Goal: Task Accomplishment & Management: Use online tool/utility

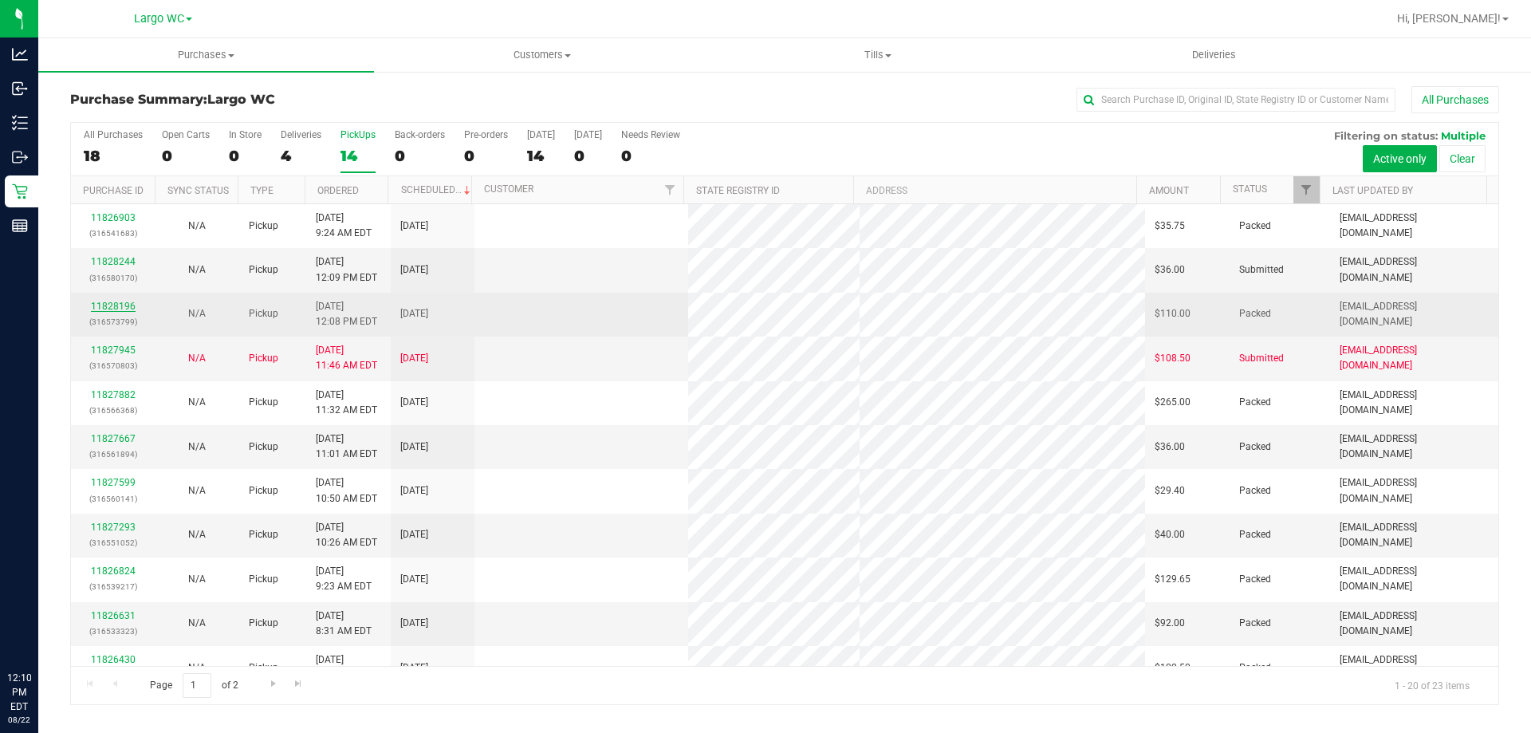
click at [109, 301] on link "11828196" at bounding box center [113, 306] width 45 height 11
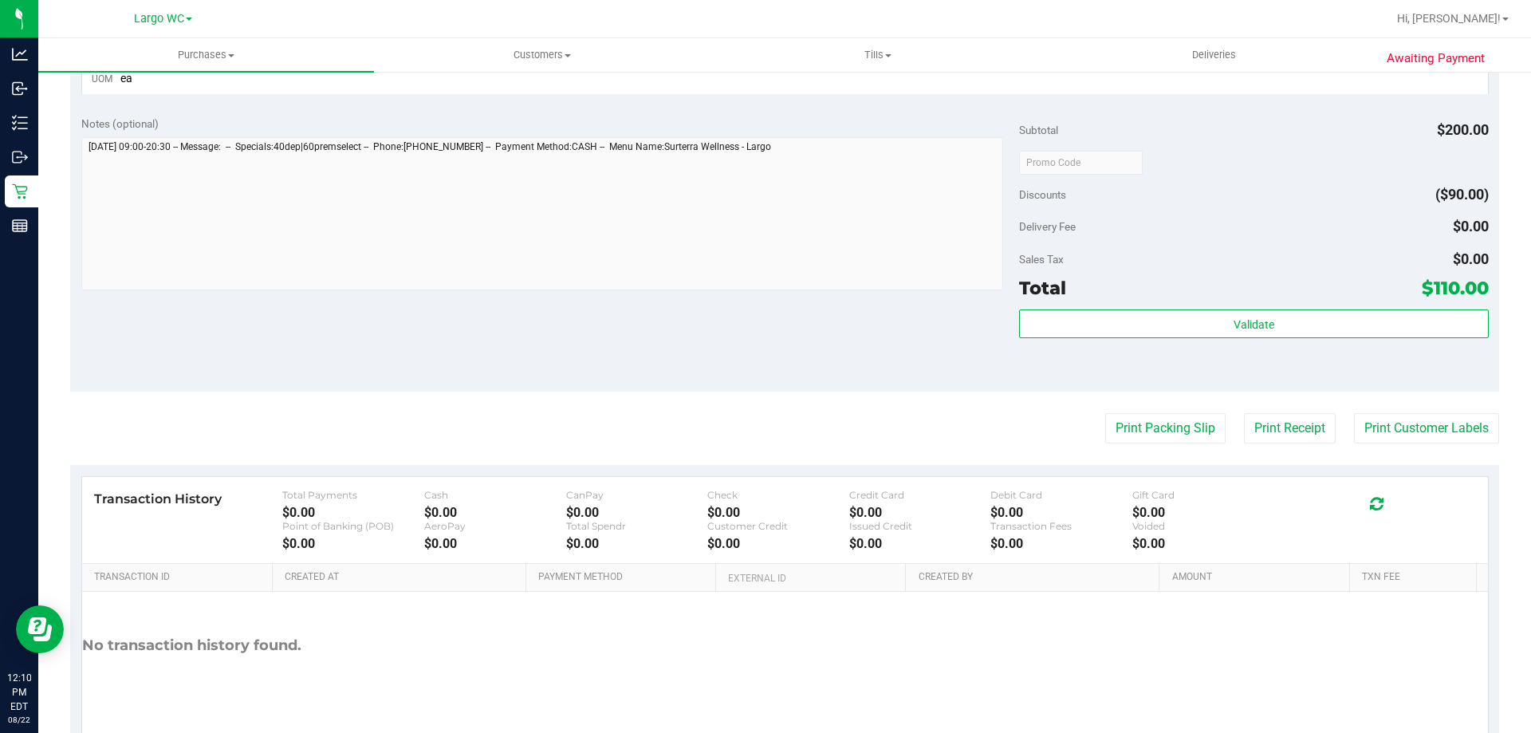
scroll to position [804, 0]
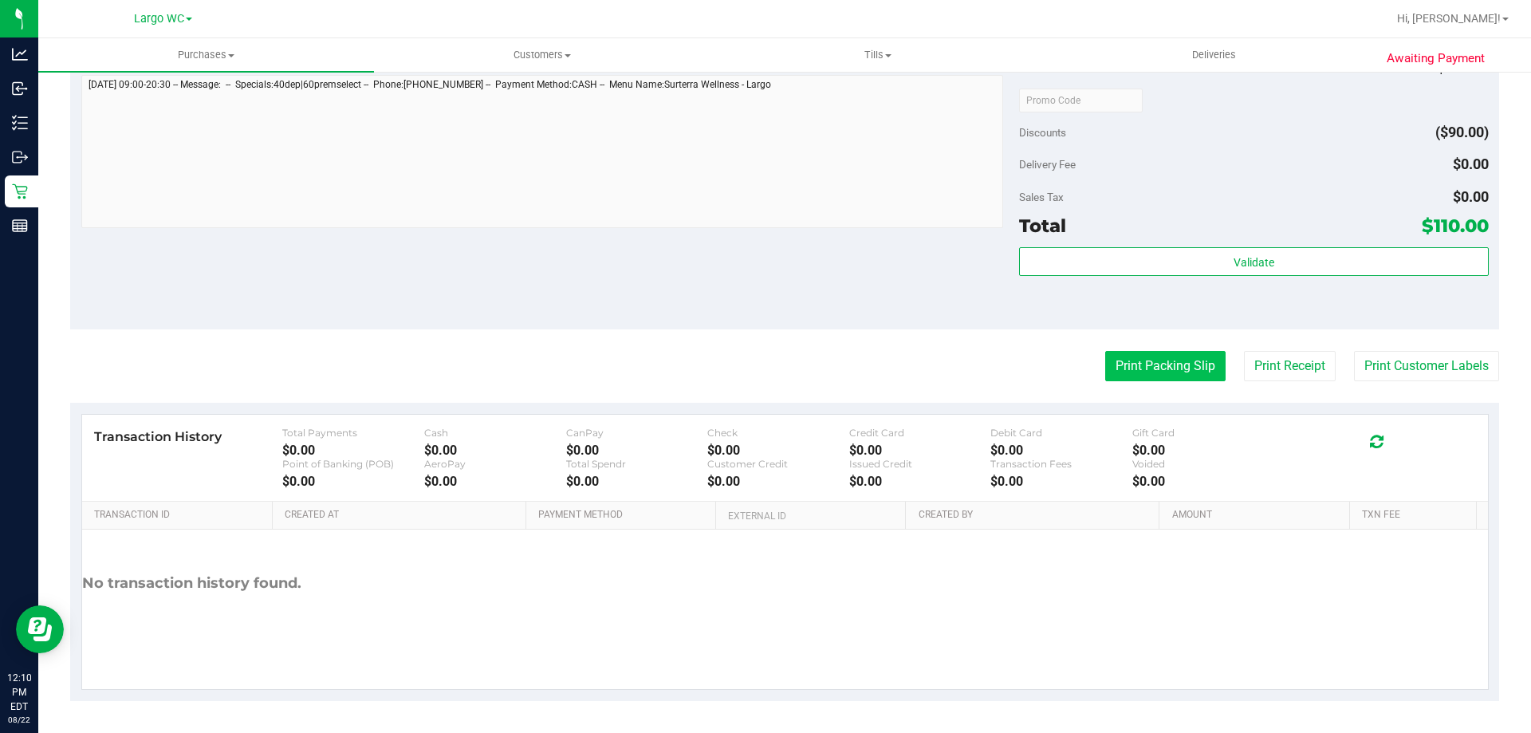
click at [1150, 365] on button "Print Packing Slip" at bounding box center [1165, 366] width 120 height 30
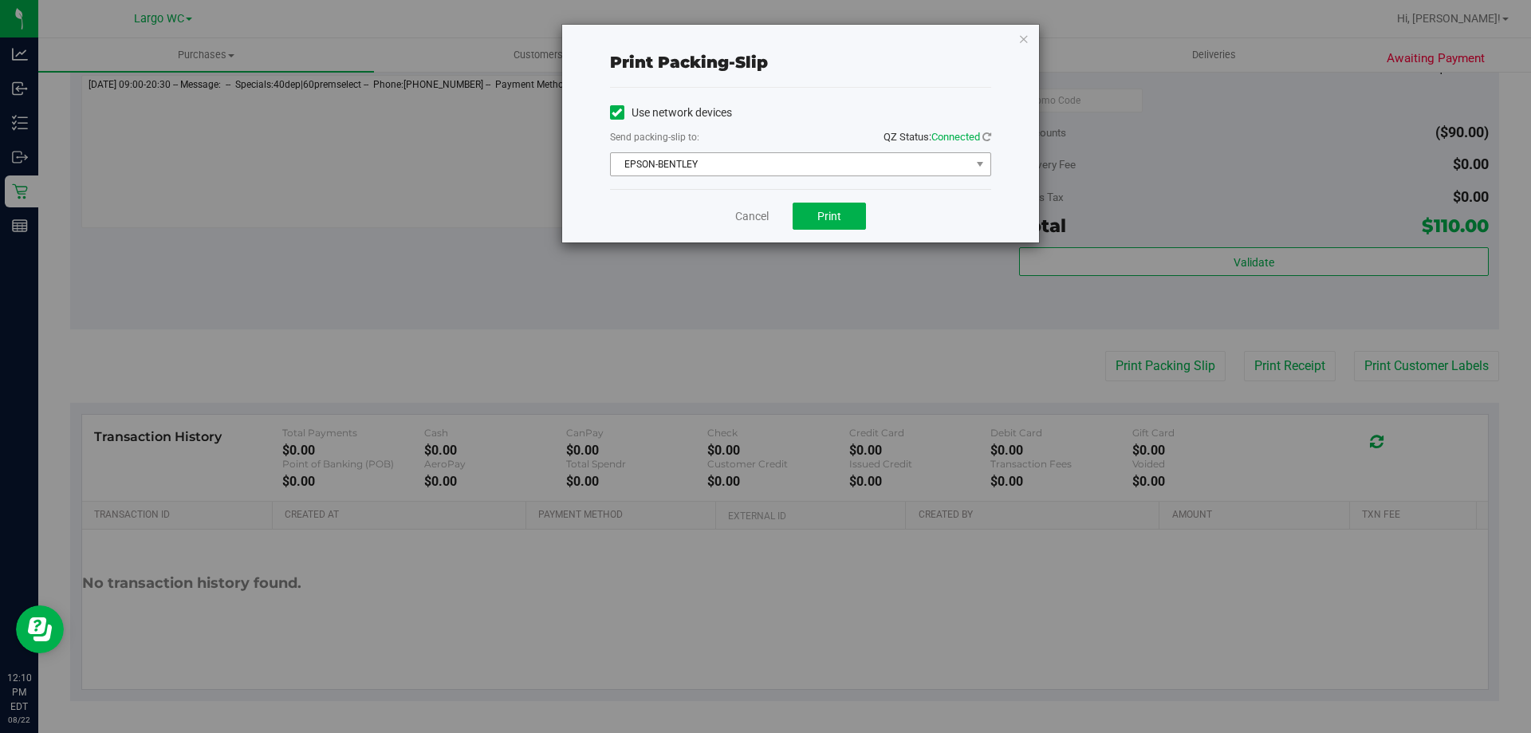
click at [778, 157] on span "EPSON-BENTLEY" at bounding box center [791, 164] width 360 height 22
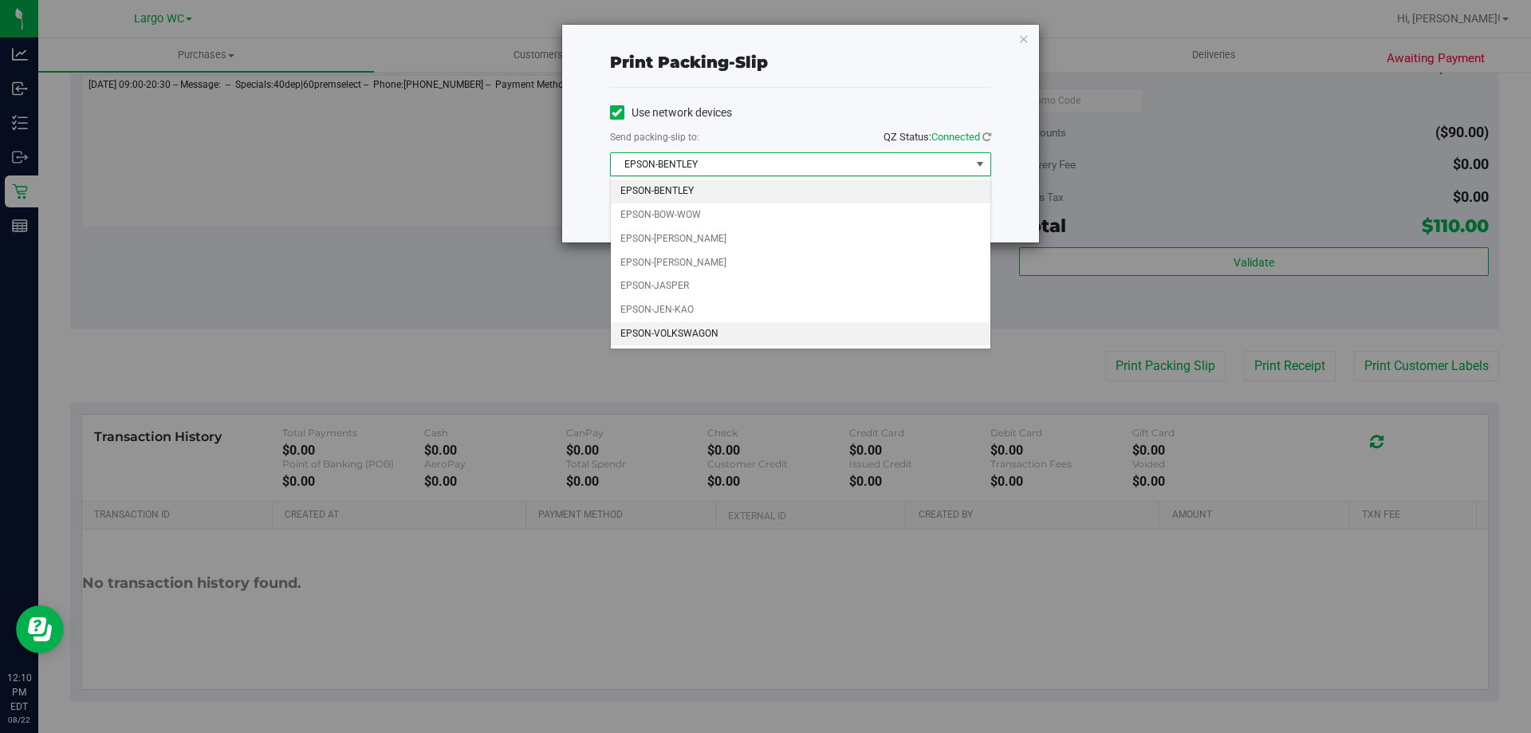
click at [721, 325] on li "EPSON-VOLKSWAGON" at bounding box center [800, 334] width 379 height 24
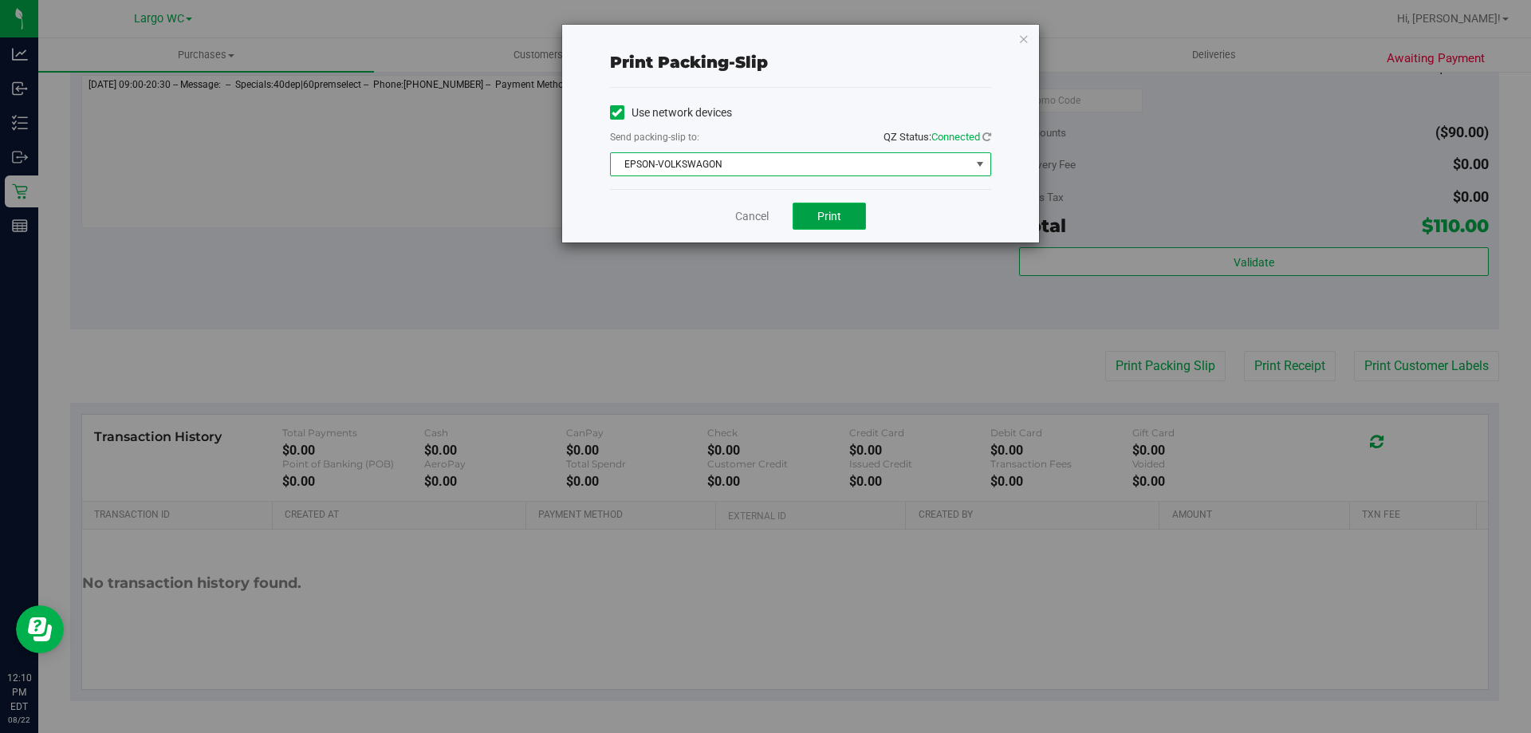
click at [836, 222] on button "Print" at bounding box center [828, 216] width 73 height 27
click at [751, 222] on link "Cancel" at bounding box center [751, 216] width 33 height 17
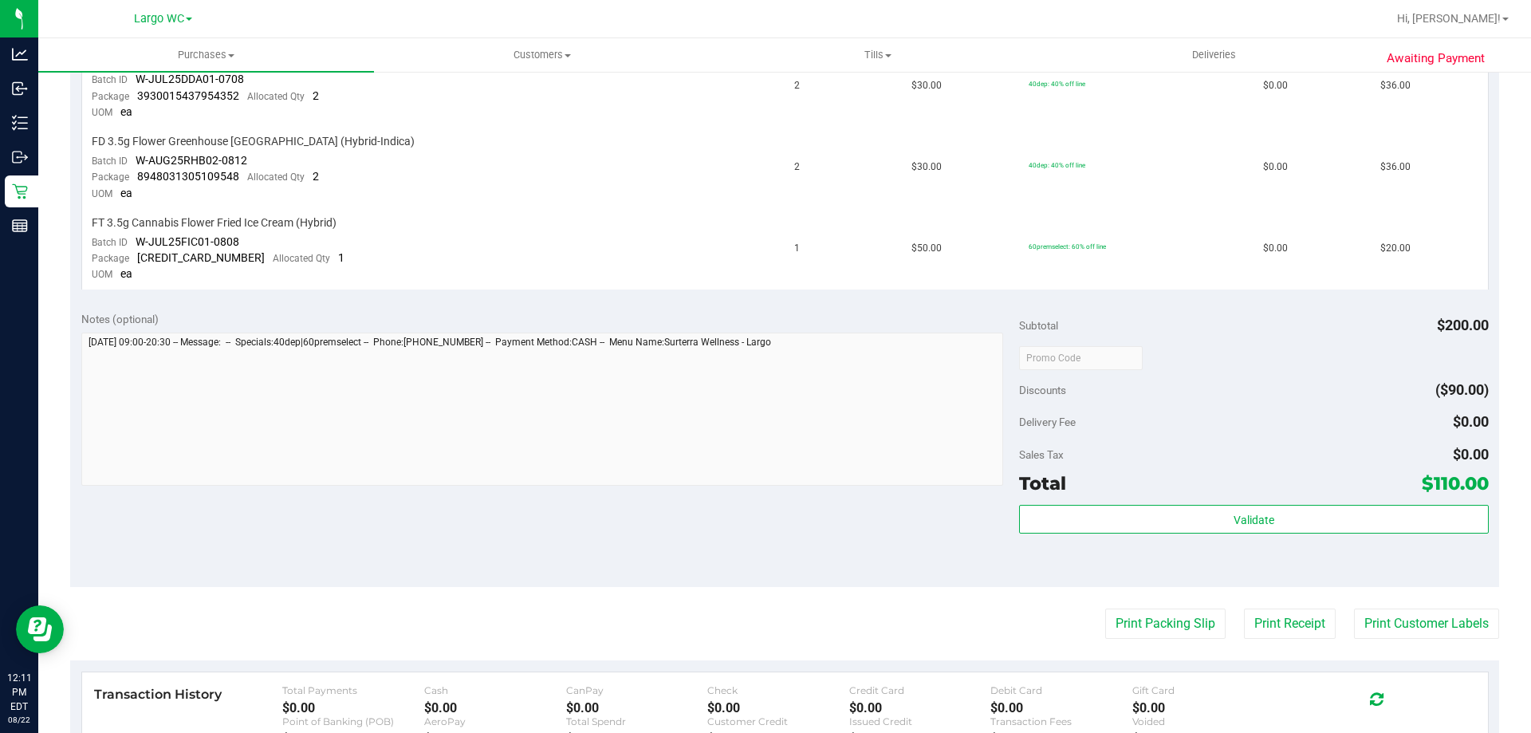
scroll to position [0, 0]
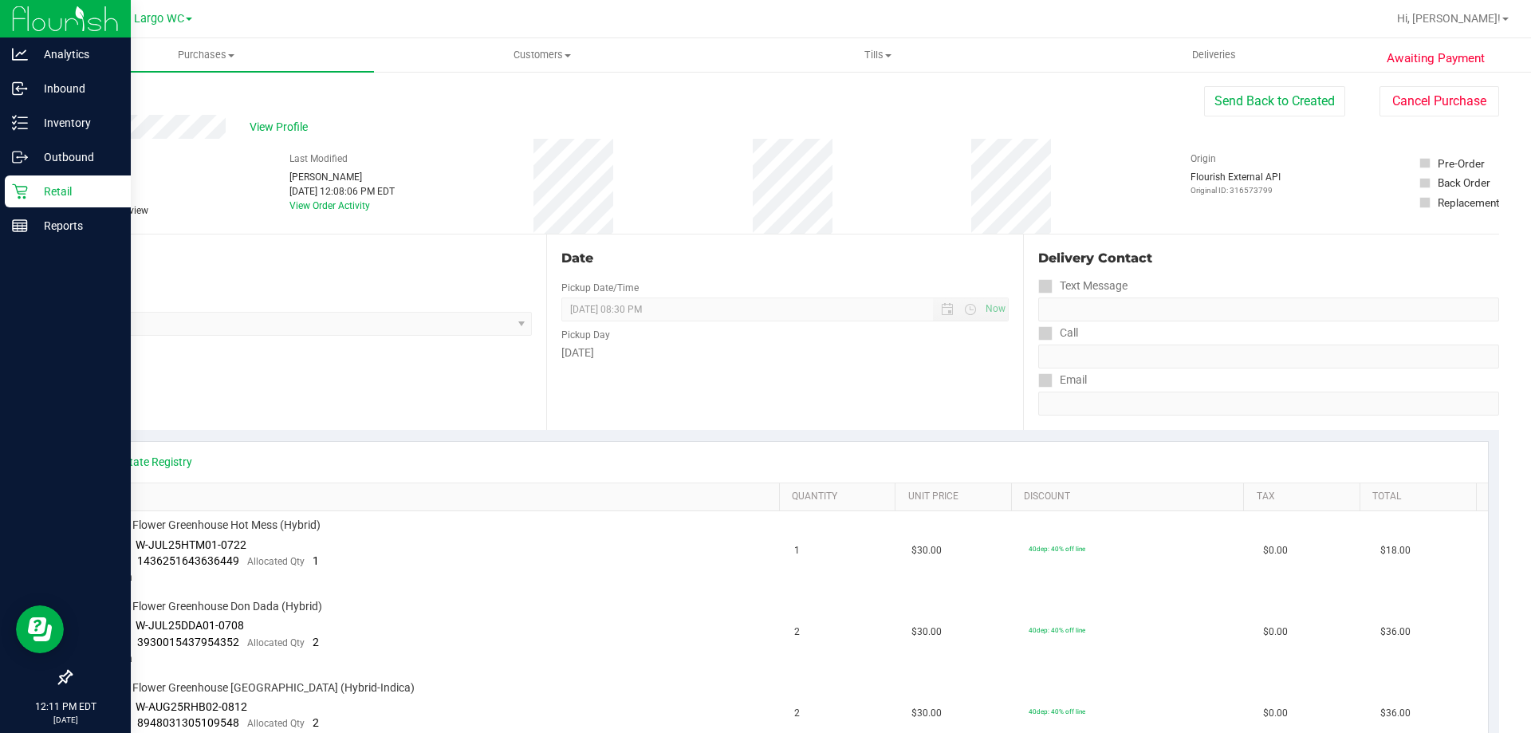
click at [22, 198] on icon at bounding box center [20, 191] width 16 height 16
